Goal: Task Accomplishment & Management: Manage account settings

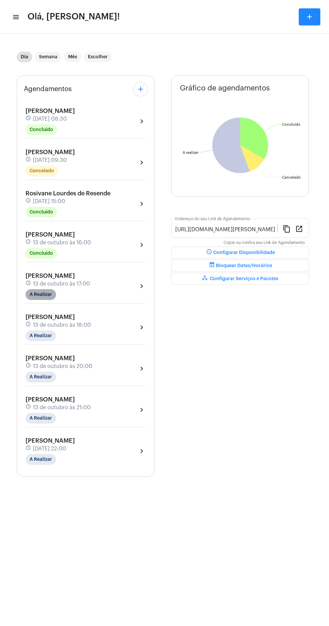
click at [46, 292] on mat-chip "A Realizar" at bounding box center [40, 294] width 31 height 11
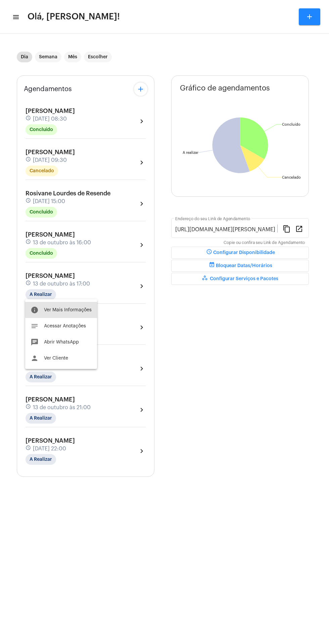
click at [70, 304] on button "info Ver Mais Informações" at bounding box center [61, 310] width 72 height 16
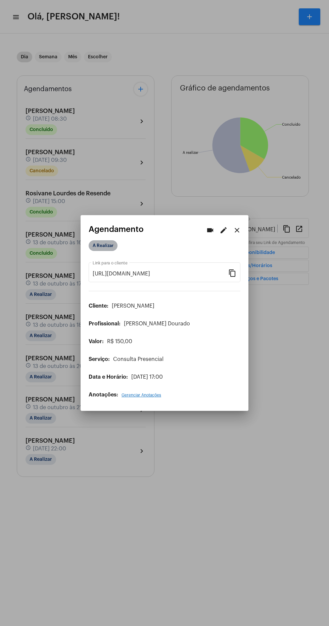
click at [104, 243] on mat-chip "A Realizar" at bounding box center [103, 245] width 29 height 11
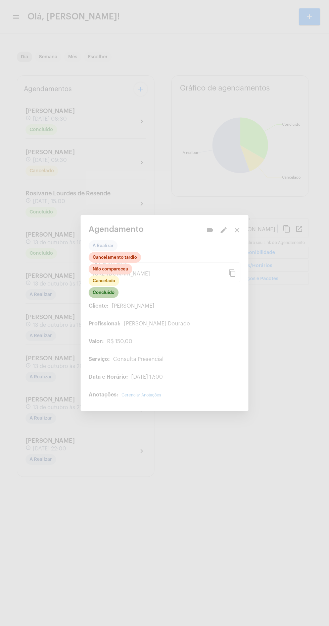
click at [96, 290] on mat-chip "Concluído" at bounding box center [104, 292] width 30 height 11
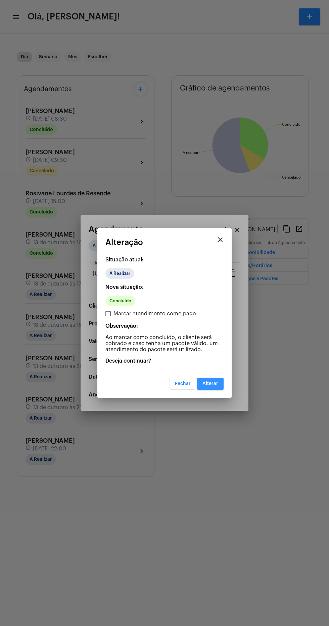
click at [205, 384] on span "Alterar" at bounding box center [210, 384] width 16 height 5
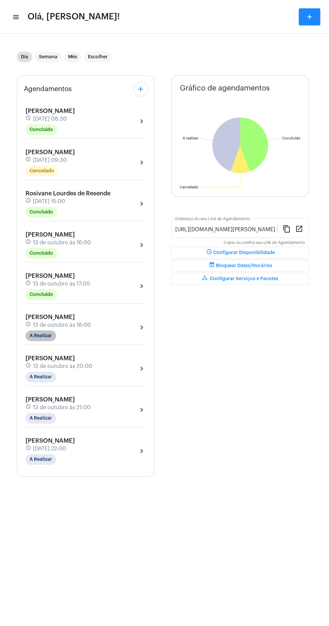
click at [40, 336] on mat-chip "A Realizar" at bounding box center [40, 336] width 31 height 11
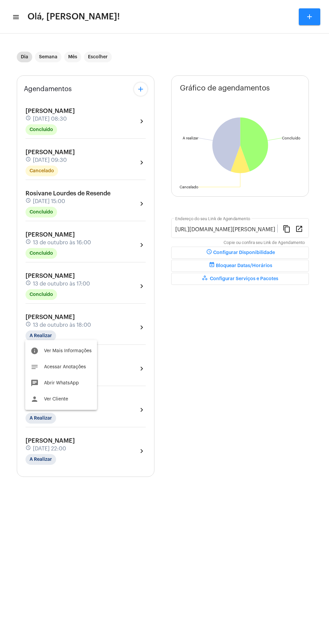
click at [70, 350] on span "Ver Mais Informações" at bounding box center [68, 351] width 48 height 5
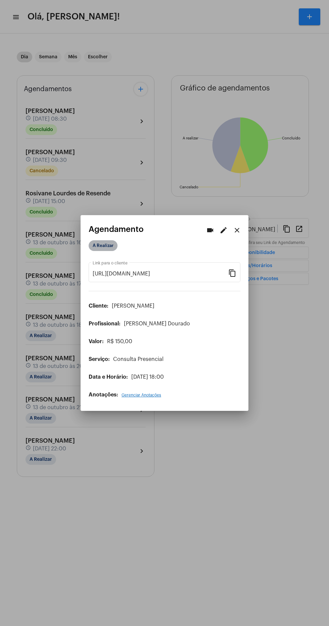
click at [102, 244] on mat-chip "A Realizar" at bounding box center [103, 245] width 29 height 11
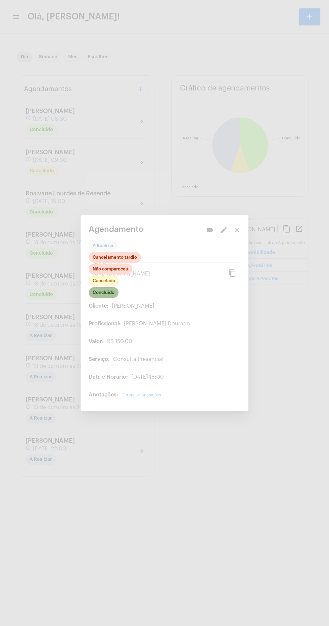
click at [108, 291] on mat-chip "Concluído" at bounding box center [104, 292] width 30 height 11
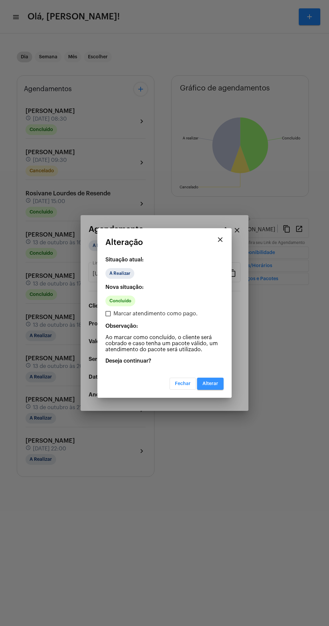
click at [214, 380] on button "Alterar" at bounding box center [210, 384] width 26 height 12
